Goal: Task Accomplishment & Management: Use online tool/utility

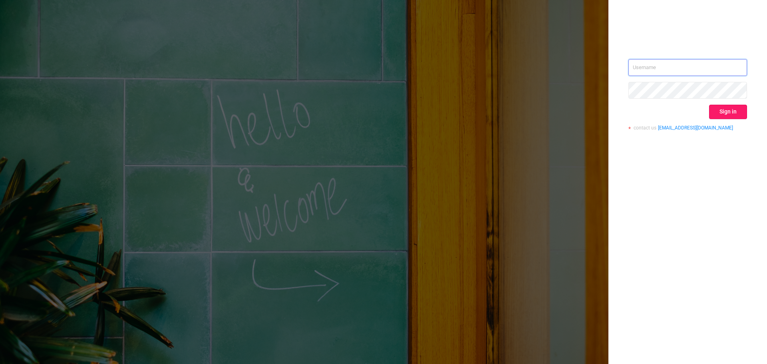
type input "[PERSON_NAME][EMAIL_ADDRESS][DOMAIN_NAME]"
click at [736, 116] on button "Sign in" at bounding box center [728, 112] width 38 height 14
click at [736, 116] on div "Sign in" at bounding box center [687, 112] width 119 height 14
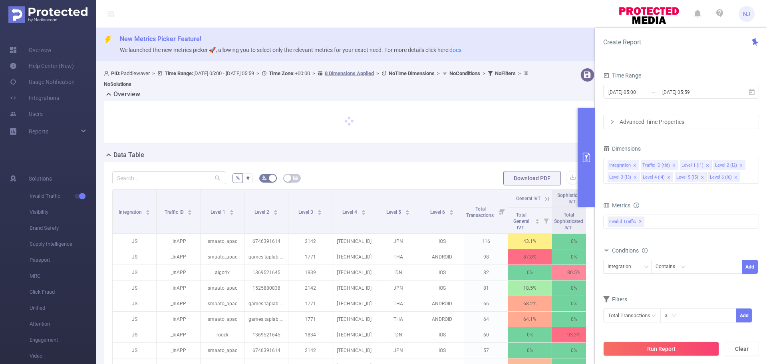
click at [660, 124] on div "Advanced Time Properties" at bounding box center [681, 122] width 155 height 14
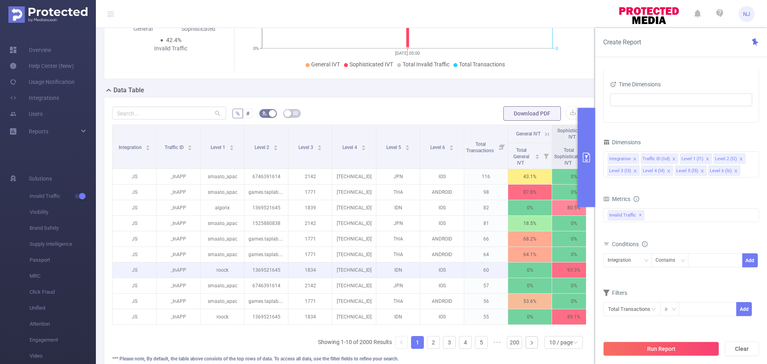
scroll to position [240, 0]
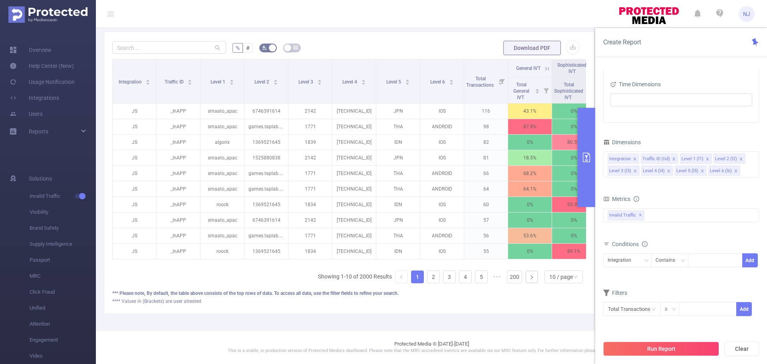
click at [670, 121] on div "Time Zone UTC+00:00 (UTC) Time Dimensions" at bounding box center [681, 75] width 155 height 95
click at [615, 260] on div "Integration" at bounding box center [622, 260] width 29 height 13
click at [626, 191] on li "Level 2 (l2)" at bounding box center [627, 194] width 48 height 13
click at [705, 258] on div at bounding box center [715, 260] width 46 height 13
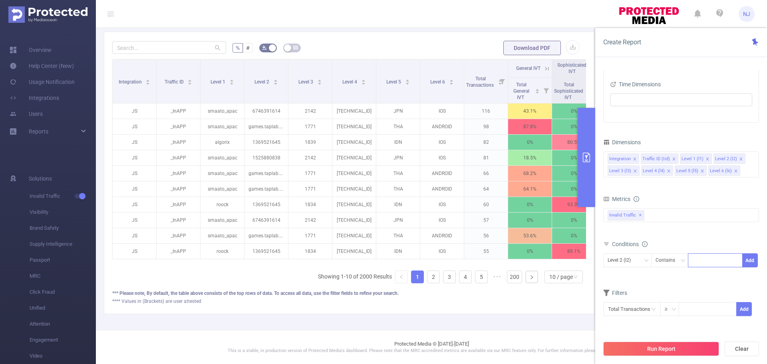
paste input "[DOMAIN_NAME]"
type input "[DOMAIN_NAME]"
click at [754, 263] on button "Add" at bounding box center [750, 260] width 16 height 14
click at [683, 355] on button "Run Report" at bounding box center [661, 349] width 116 height 14
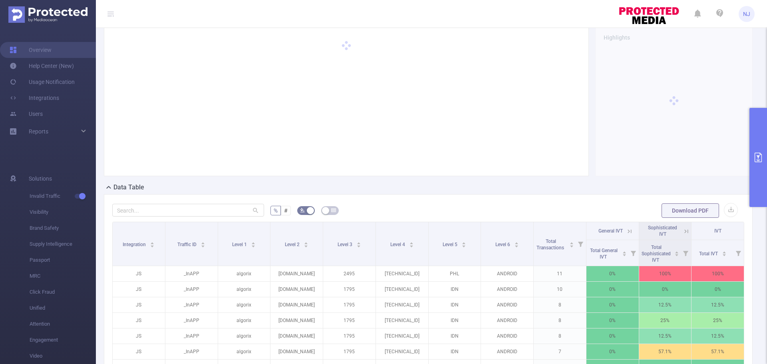
click at [763, 155] on icon "primary" at bounding box center [759, 158] width 10 height 10
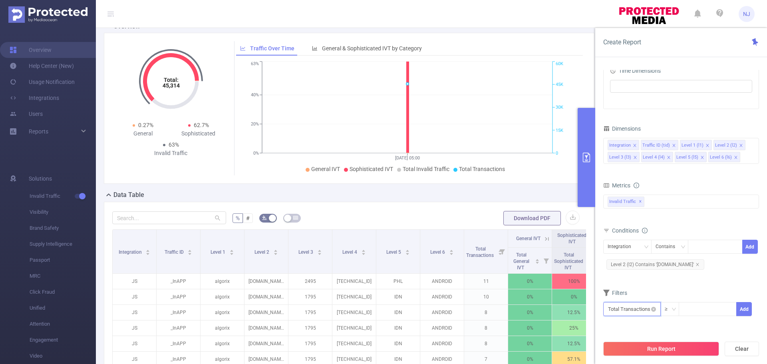
click at [649, 310] on input "text" at bounding box center [632, 309] width 58 height 14
click at [669, 288] on div "Filters" at bounding box center [681, 293] width 156 height 13
click at [393, 198] on div "Data Table" at bounding box center [352, 195] width 497 height 11
